Goal: Information Seeking & Learning: Find specific fact

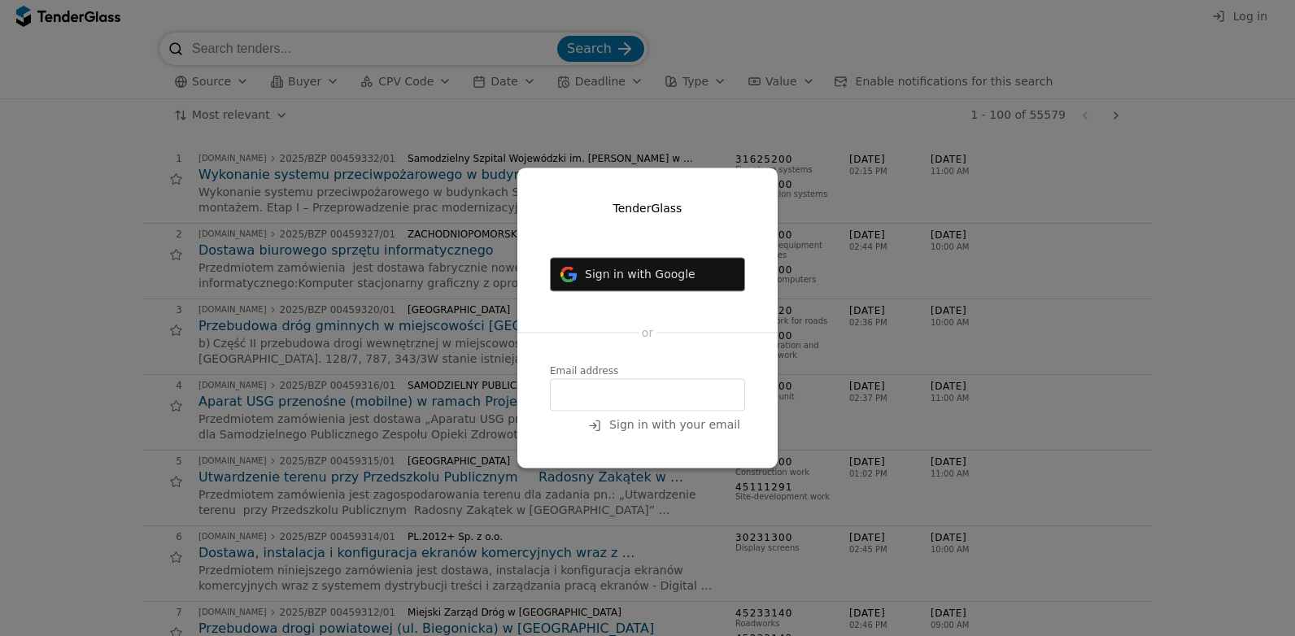
click at [645, 276] on span "Sign in with Google" at bounding box center [640, 274] width 111 height 13
click at [663, 268] on span "Sign in with Google" at bounding box center [640, 274] width 111 height 13
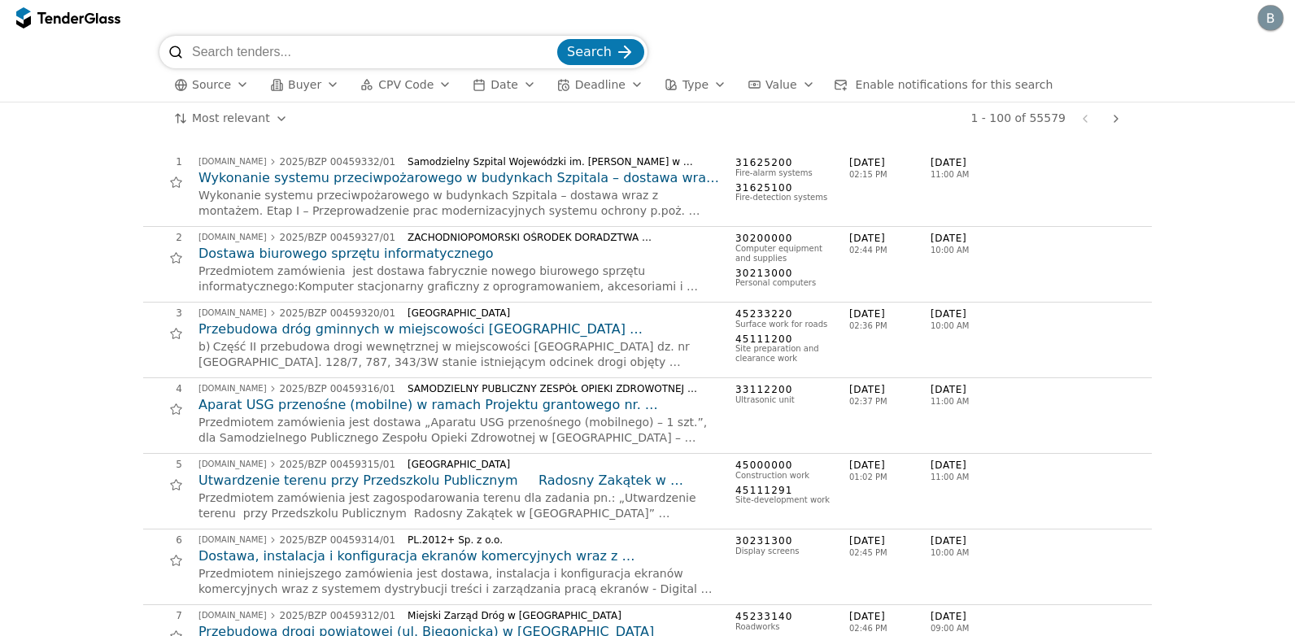
click at [235, 82] on div "button" at bounding box center [243, 84] width 46 height 42
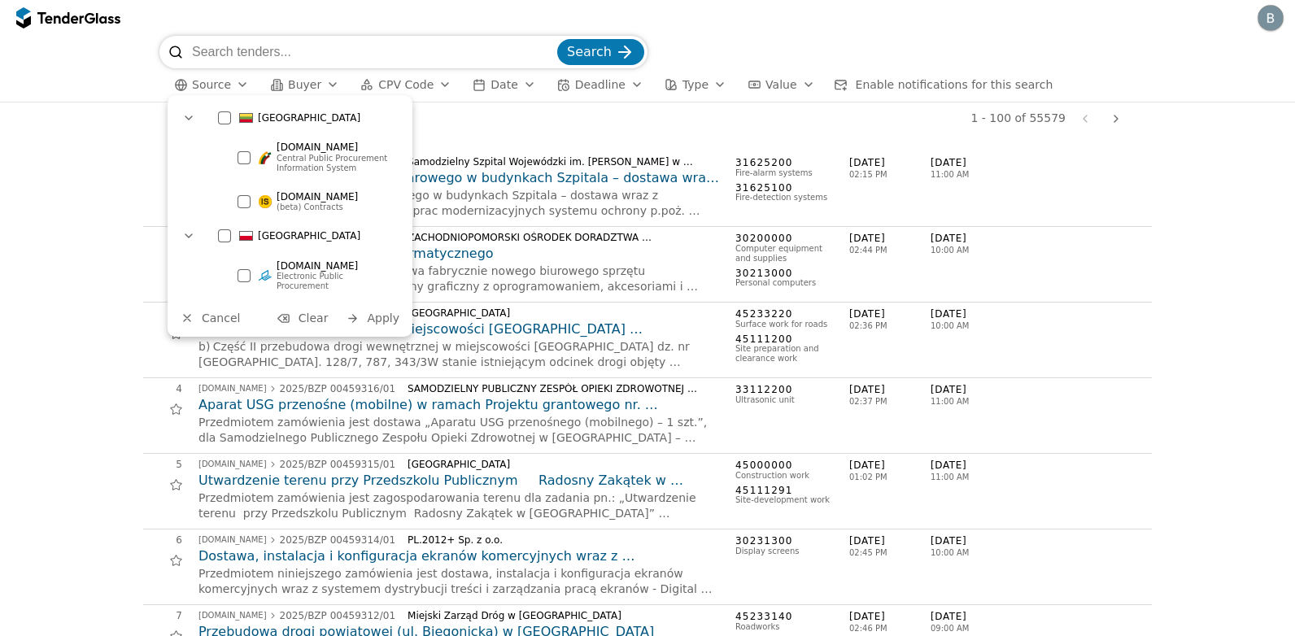
click at [220, 113] on div at bounding box center [224, 117] width 13 height 13
drag, startPoint x: 368, startPoint y: 308, endPoint x: 137, endPoint y: 268, distance: 234.5
click at [368, 308] on button "Apply" at bounding box center [372, 318] width 63 height 20
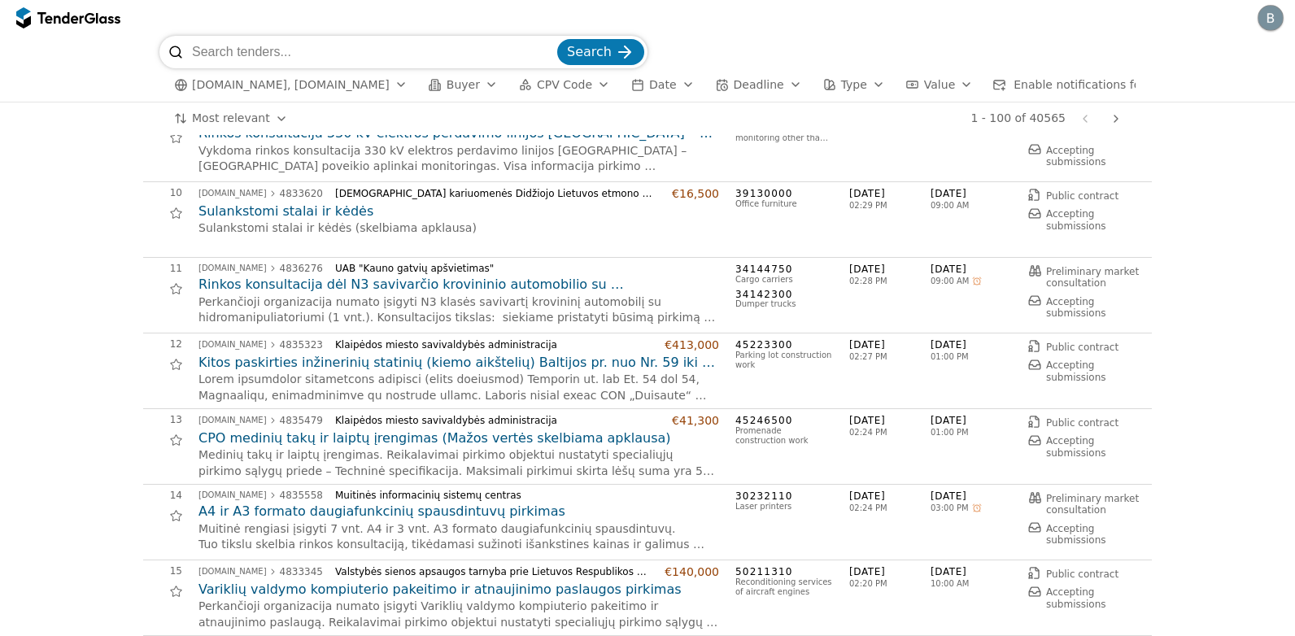
scroll to position [651, 0]
click at [322, 49] on input "search" at bounding box center [373, 52] width 362 height 33
type input "[PERSON_NAME]"
click at [586, 50] on span "Search" at bounding box center [589, 51] width 45 height 15
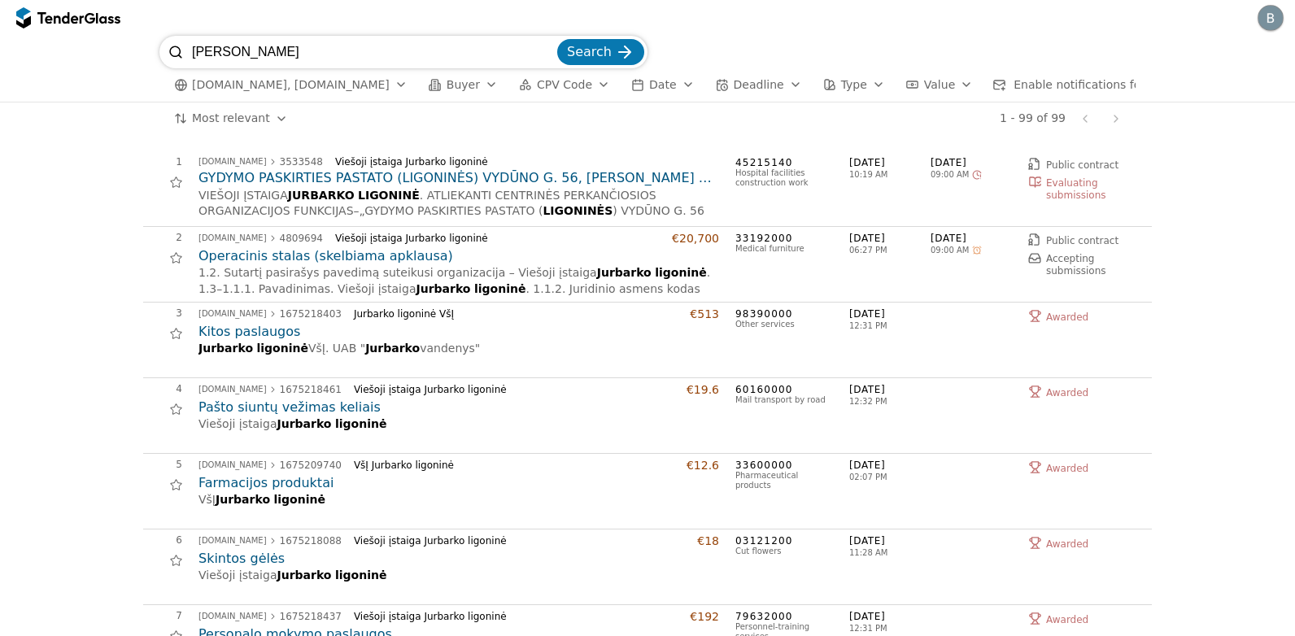
drag, startPoint x: 309, startPoint y: 46, endPoint x: 19, endPoint y: 34, distance: 290.6
click at [19, 36] on div "[PERSON_NAME] Search [DOMAIN_NAME], [DOMAIN_NAME] Buyer CPV Code Date Deadline …" at bounding box center [647, 69] width 1278 height 66
type input "mobiliosios"
click at [557, 39] on button "Search" at bounding box center [600, 52] width 87 height 26
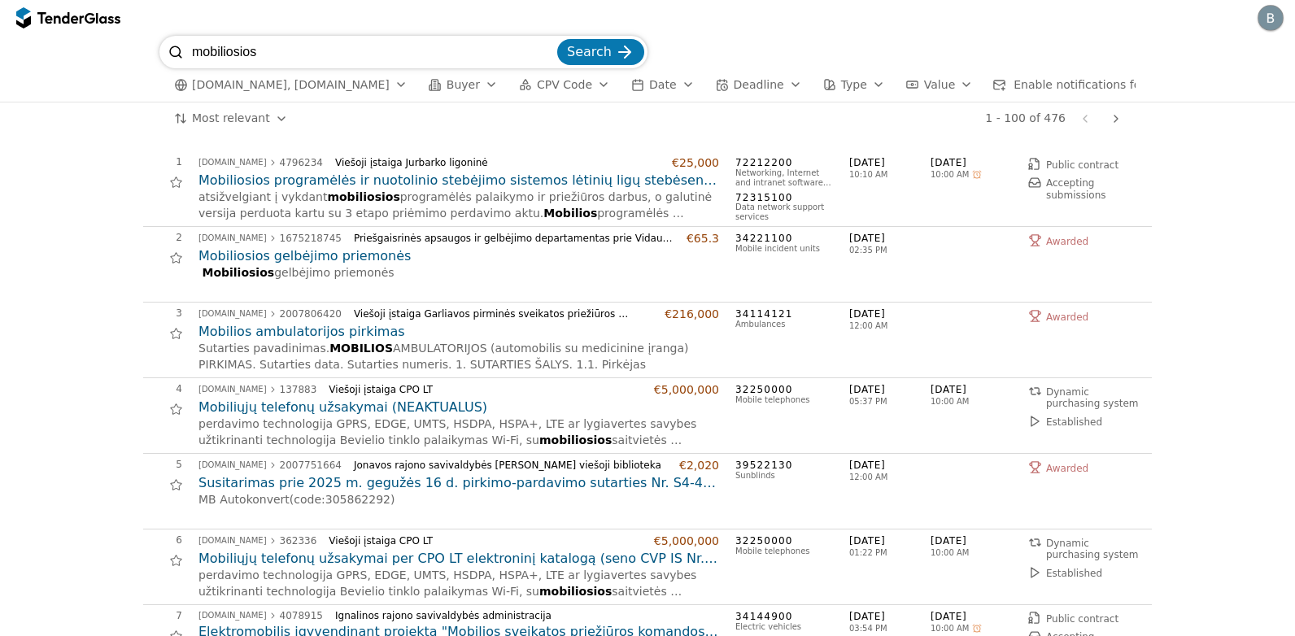
click at [317, 50] on input "mobiliosios" at bounding box center [373, 52] width 362 height 33
click at [189, 50] on div at bounding box center [175, 52] width 33 height 33
click at [193, 50] on input "mobiliosios programėlės"" at bounding box center [373, 52] width 362 height 33
type input ""mobiliosios programėlės""
click at [557, 39] on button "Search" at bounding box center [600, 52] width 87 height 26
